Goal: Task Accomplishment & Management: Manage account settings

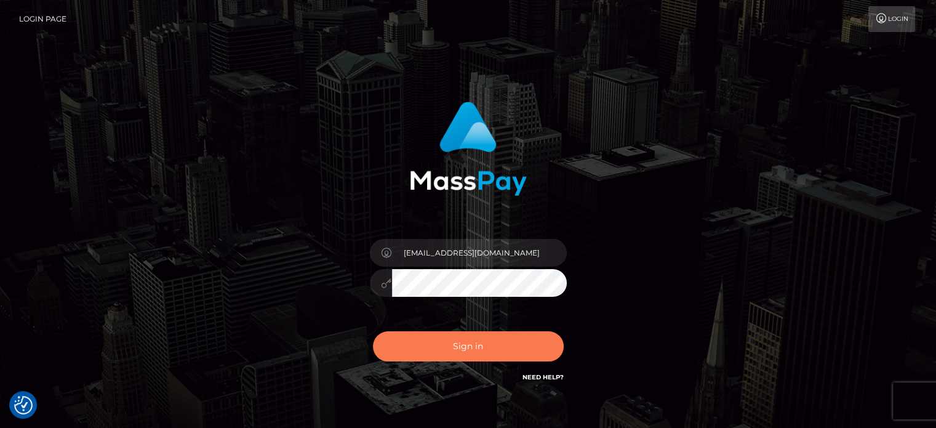
click at [499, 341] on button "Sign in" at bounding box center [468, 346] width 191 height 30
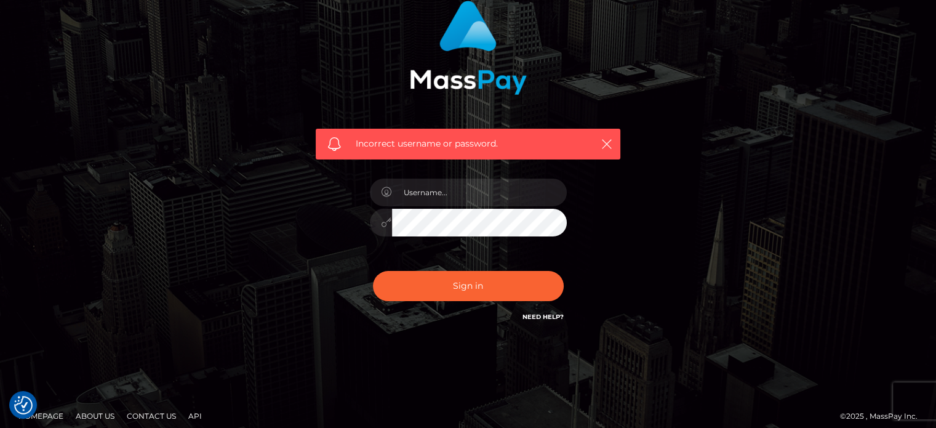
scroll to position [110, 0]
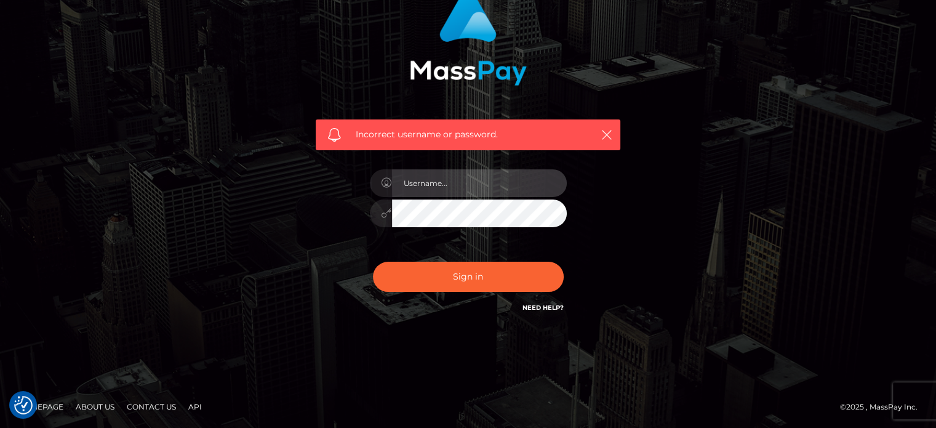
click at [455, 186] on input "text" at bounding box center [479, 183] width 175 height 28
type input "[EMAIL_ADDRESS][DOMAIN_NAME]"
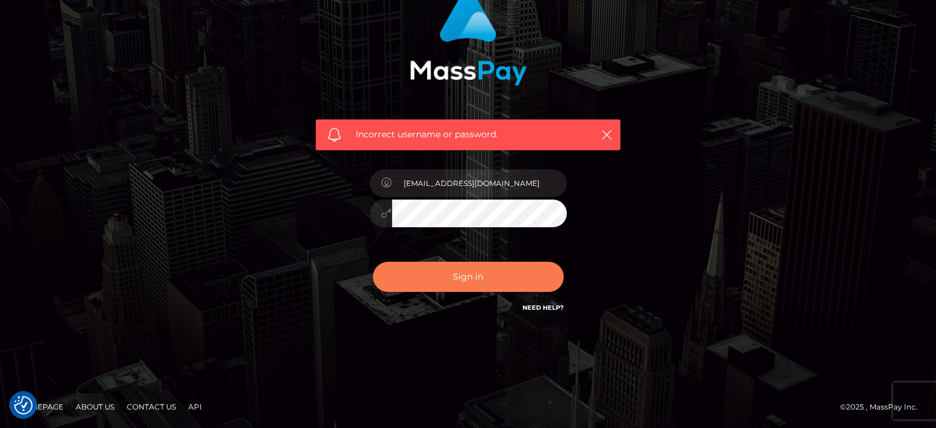
click at [470, 276] on button "Sign in" at bounding box center [468, 277] width 191 height 30
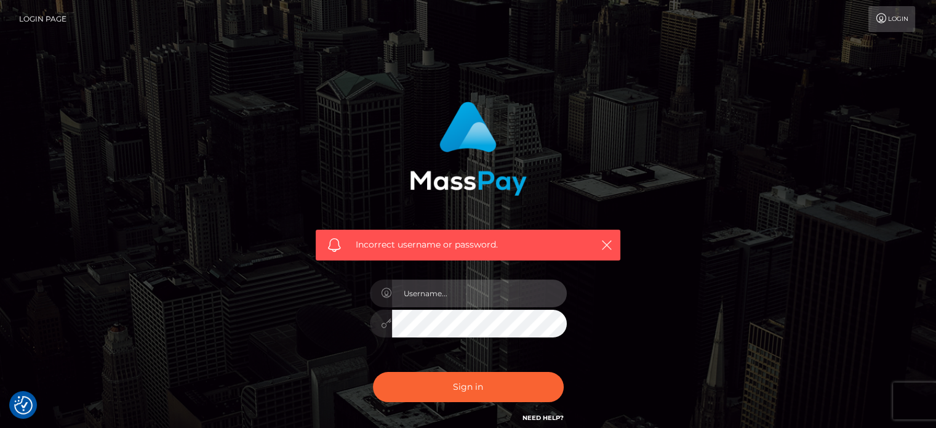
click at [410, 286] on input "text" at bounding box center [479, 293] width 175 height 28
type input "[EMAIL_ADDRESS][DOMAIN_NAME]"
click at [384, 319] on icon at bounding box center [387, 323] width 10 height 10
click at [391, 325] on icon at bounding box center [387, 323] width 10 height 10
click at [635, 327] on div "Incorrect username or password. klaudette.padua@patrianna.com" at bounding box center [468, 269] width 342 height 354
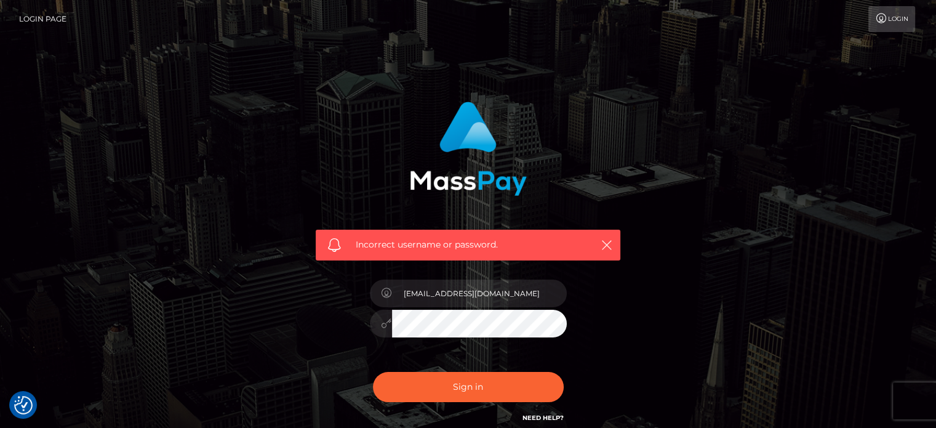
click at [332, 319] on div "Incorrect username or password. klaudette.padua@patrianna.com" at bounding box center [467, 263] width 323 height 342
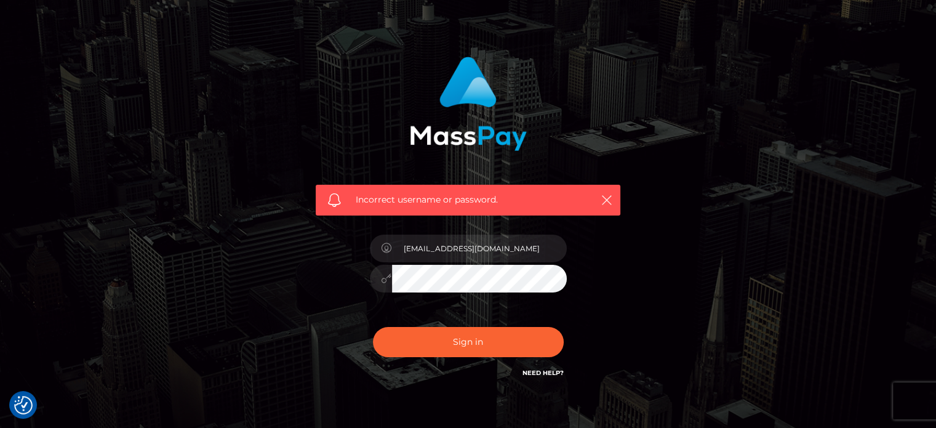
scroll to position [110, 0]
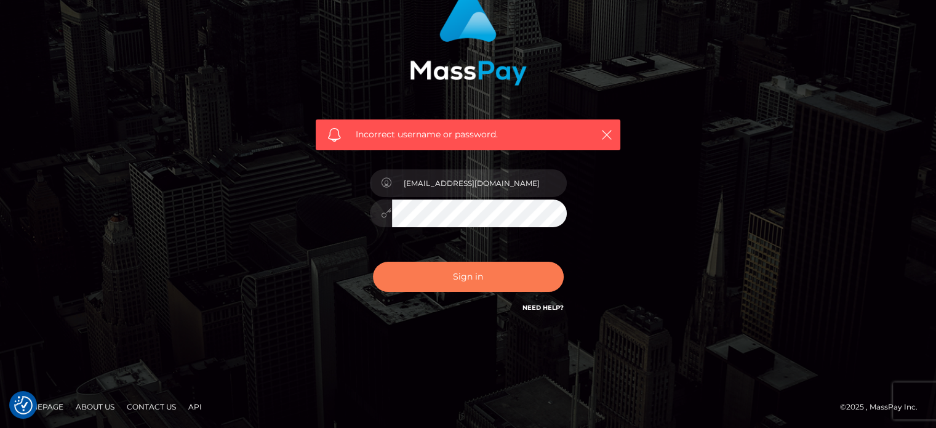
click at [503, 274] on button "Sign in" at bounding box center [468, 277] width 191 height 30
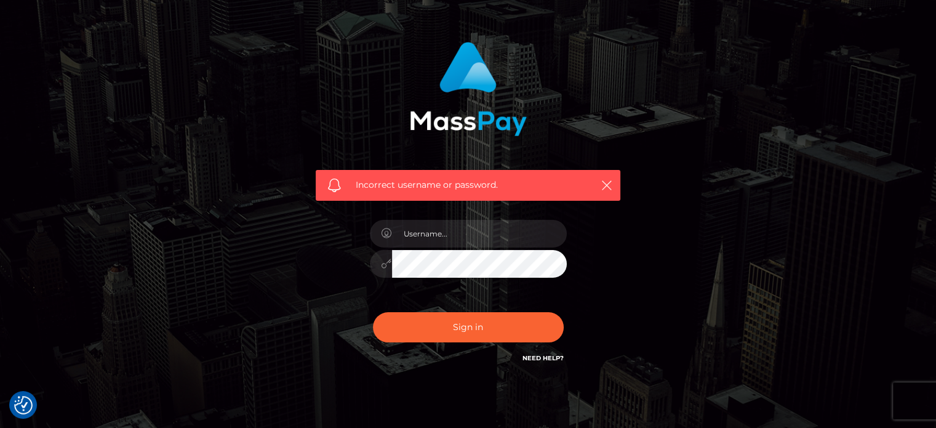
scroll to position [110, 0]
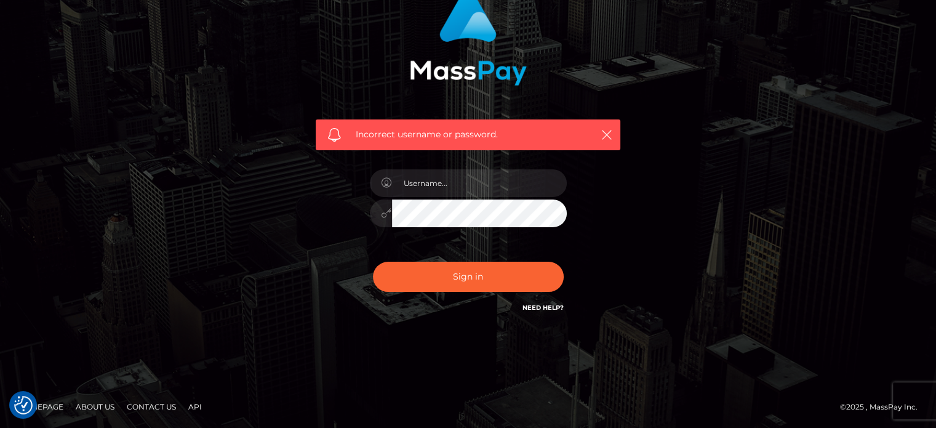
click at [466, 168] on div at bounding box center [468, 207] width 215 height 94
click at [465, 178] on input "text" at bounding box center [479, 183] width 175 height 28
type input "[EMAIL_ADDRESS][DOMAIN_NAME]"
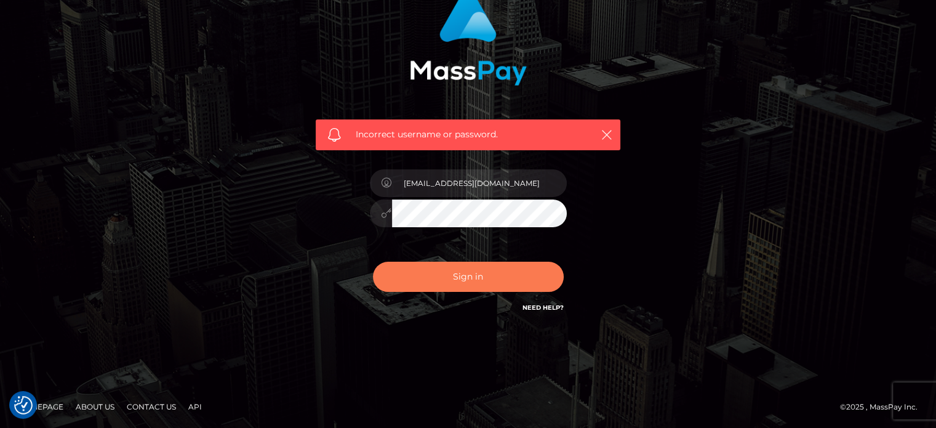
click at [465, 273] on button "Sign in" at bounding box center [468, 277] width 191 height 30
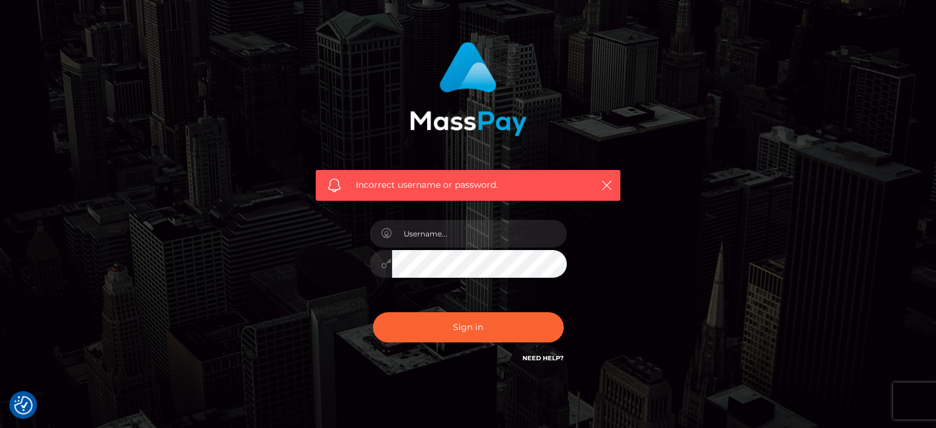
scroll to position [110, 0]
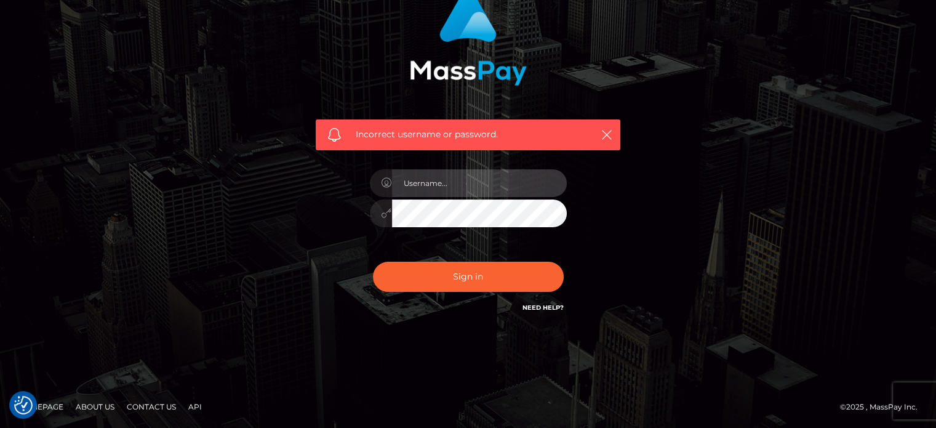
click at [462, 192] on input "text" at bounding box center [479, 183] width 175 height 28
paste input "laudette.ace"
click at [405, 182] on input "laudette.ace" at bounding box center [479, 183] width 175 height 28
type input "klaudette.ace"
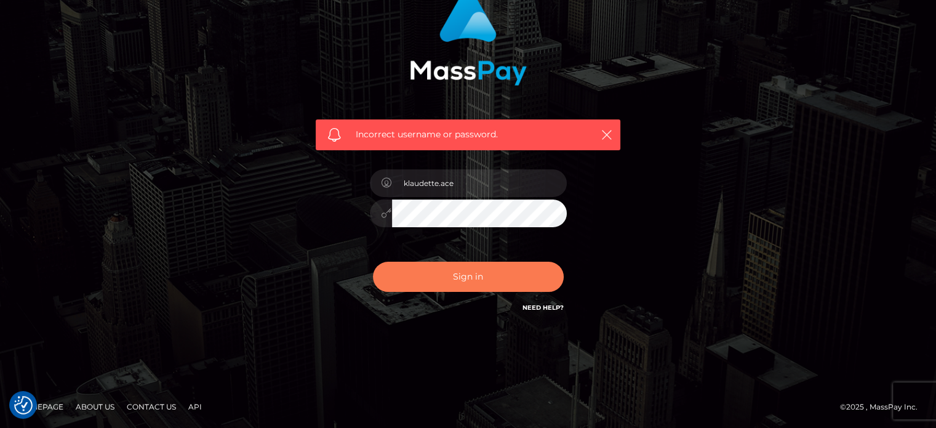
click at [474, 286] on button "Sign in" at bounding box center [468, 277] width 191 height 30
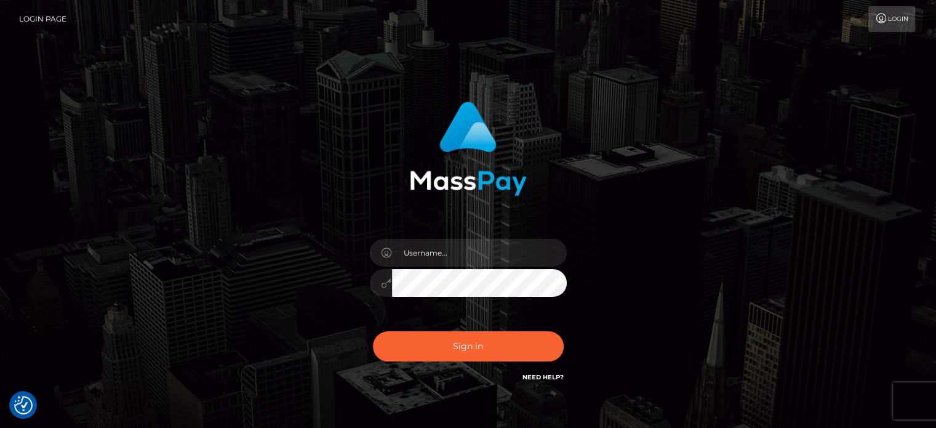
click at [459, 266] on div at bounding box center [468, 277] width 215 height 94
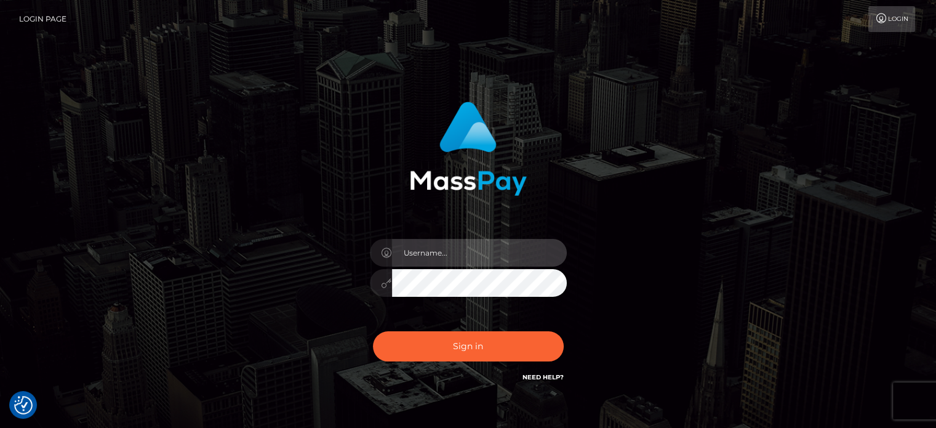
click at [458, 257] on input "text" at bounding box center [479, 253] width 175 height 28
type input "klaudette.ace"
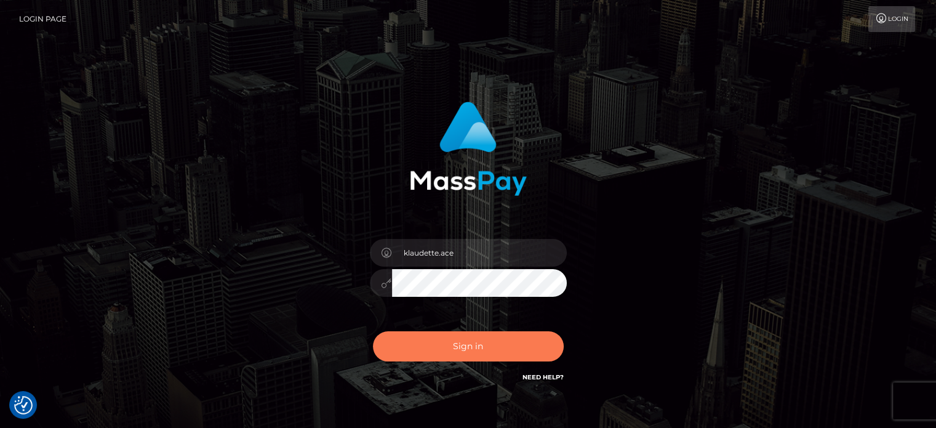
click at [459, 349] on button "Sign in" at bounding box center [468, 346] width 191 height 30
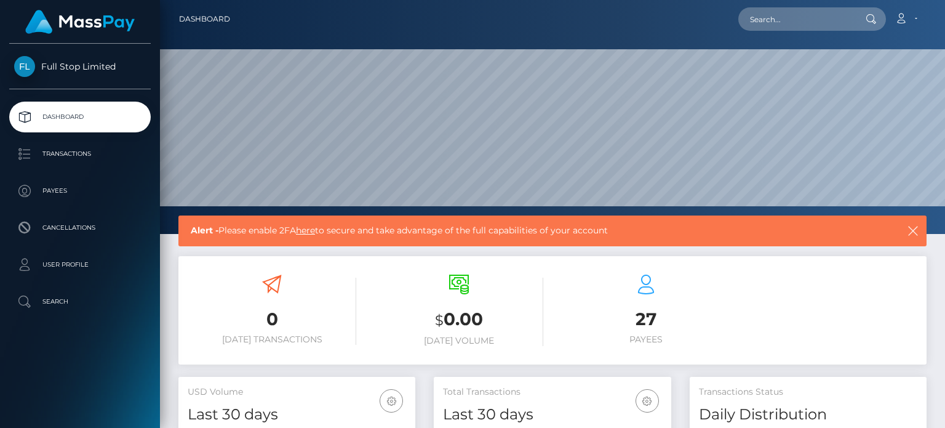
scroll to position [218, 236]
